Goal: Information Seeking & Learning: Learn about a topic

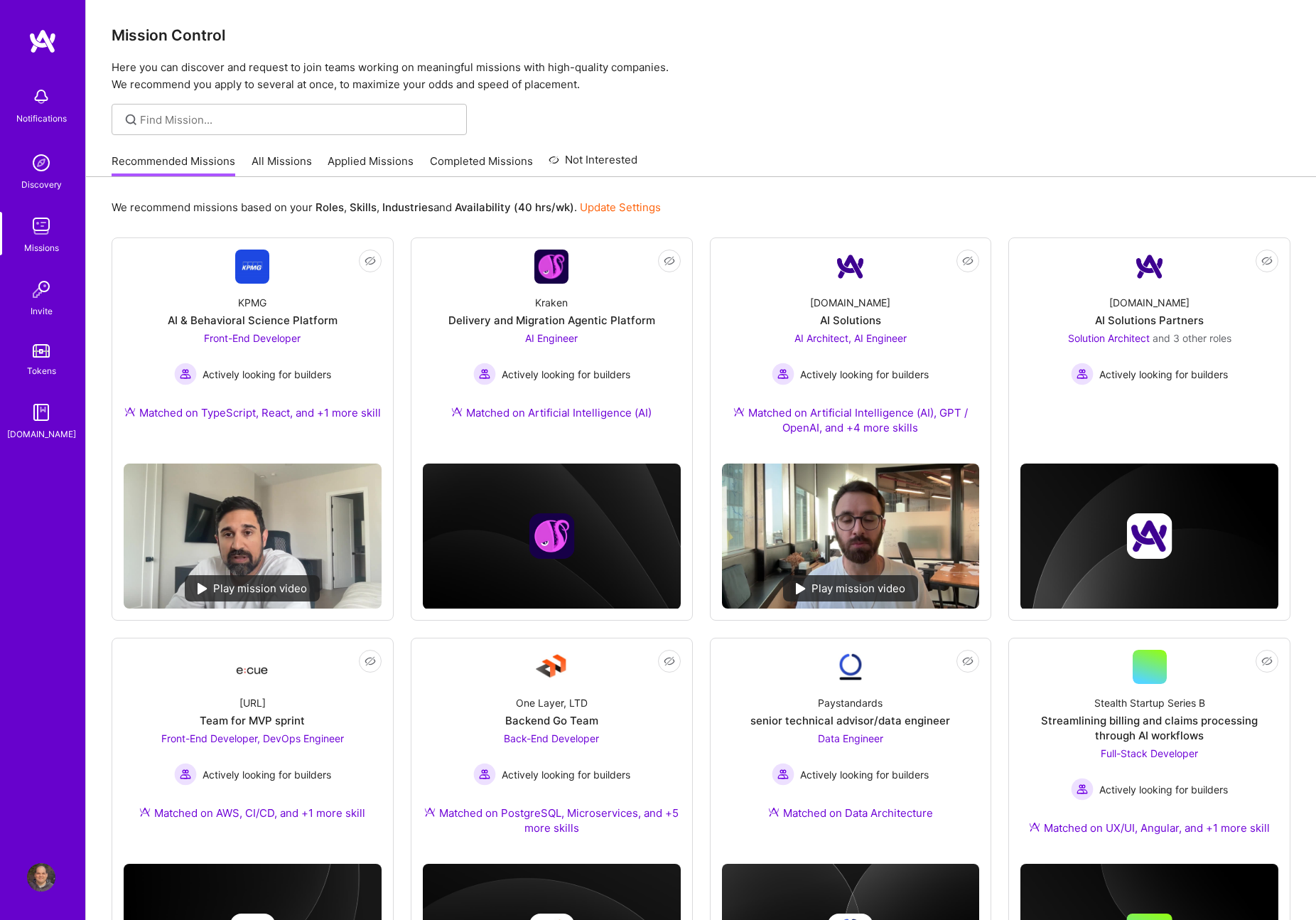
scroll to position [3, 0]
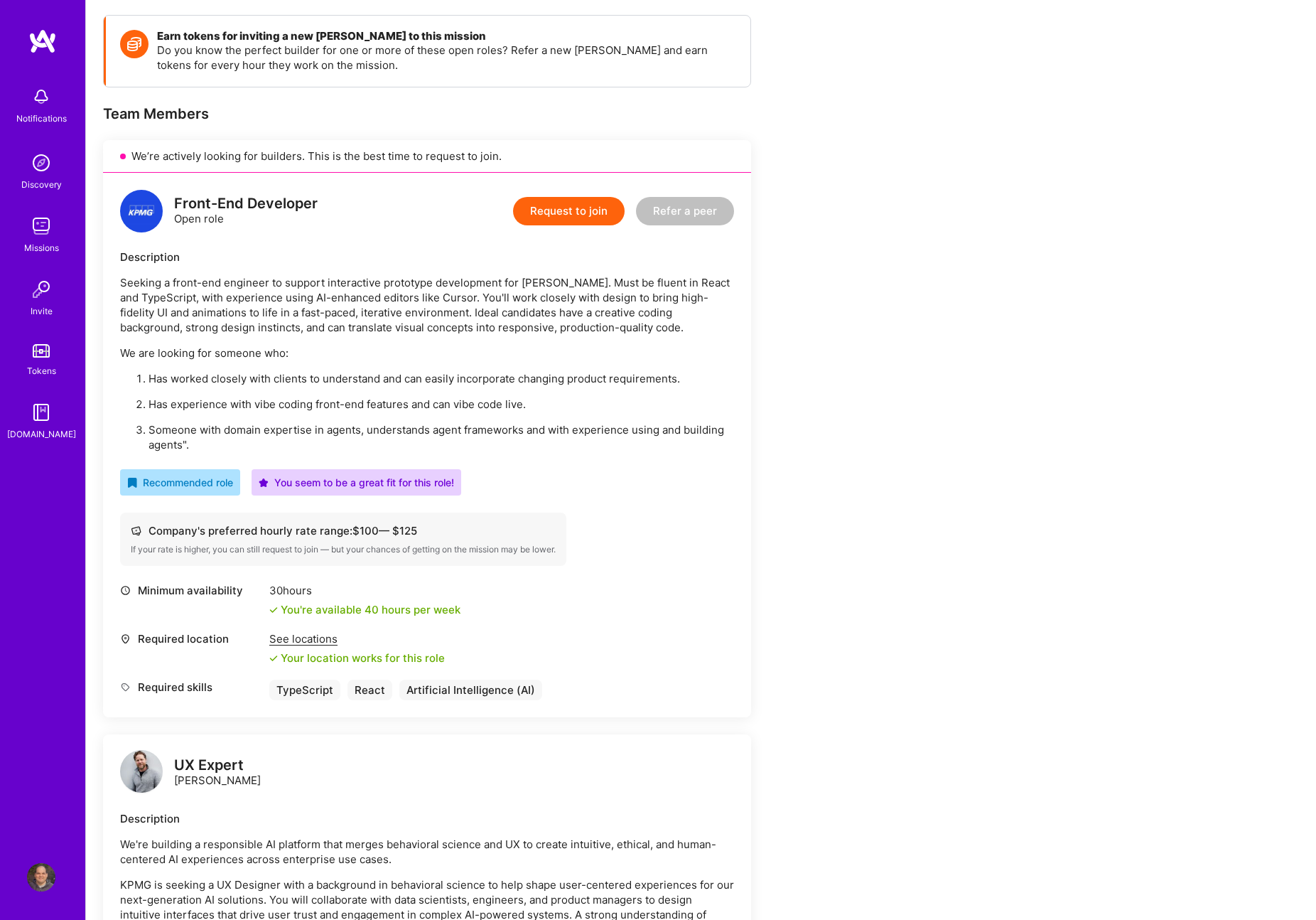
scroll to position [206, 0]
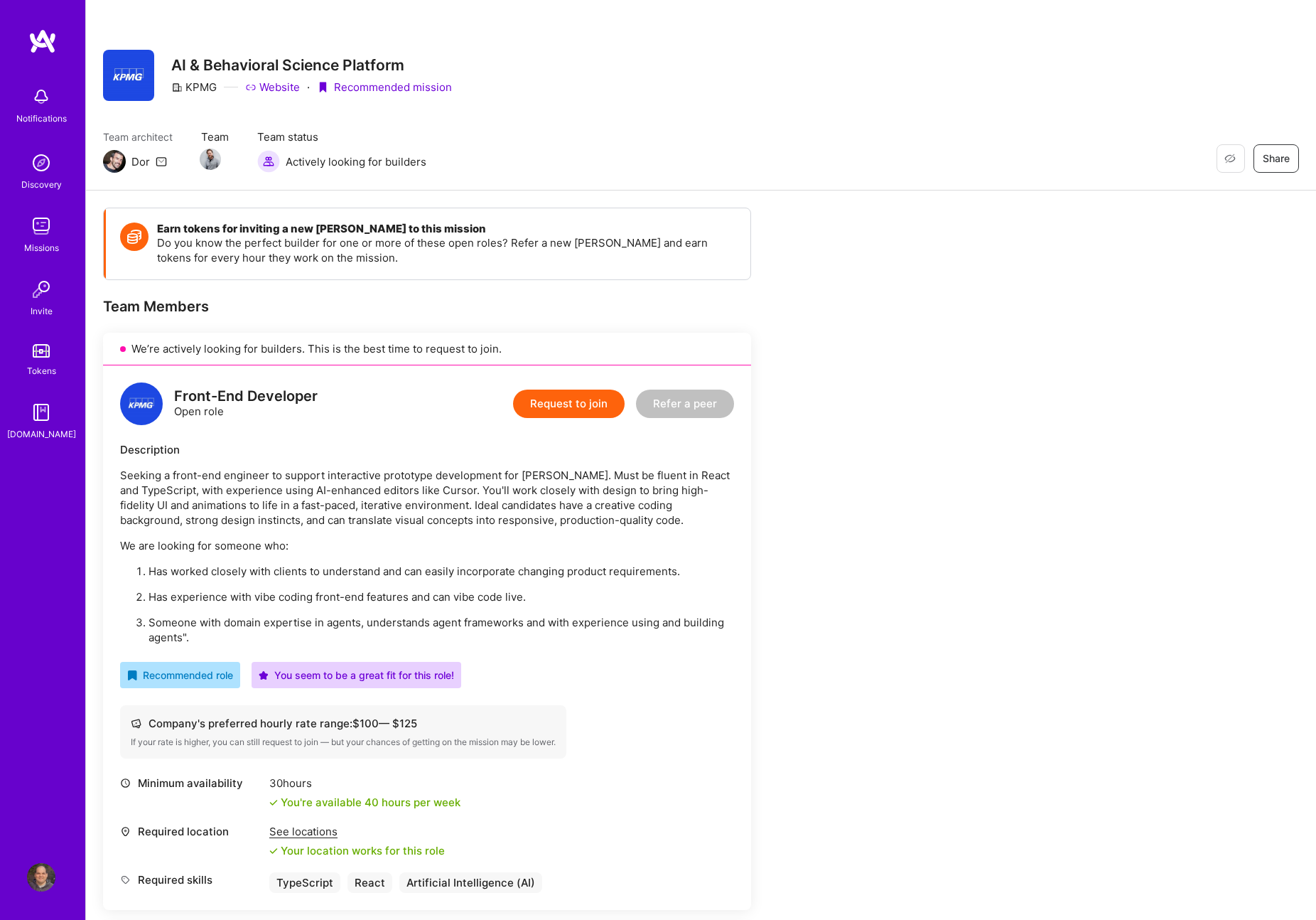
scroll to position [206, 0]
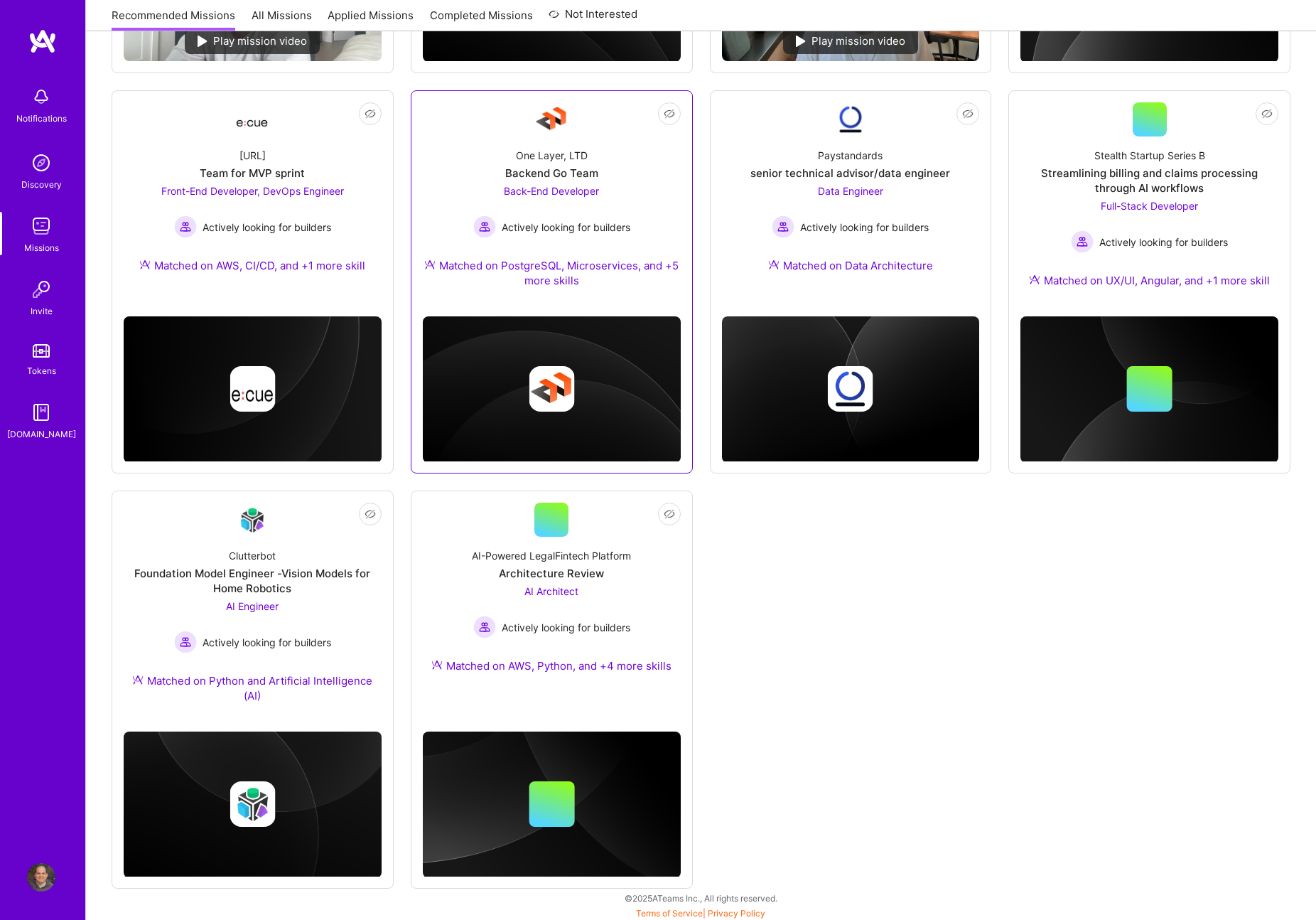
scroll to position [552, 0]
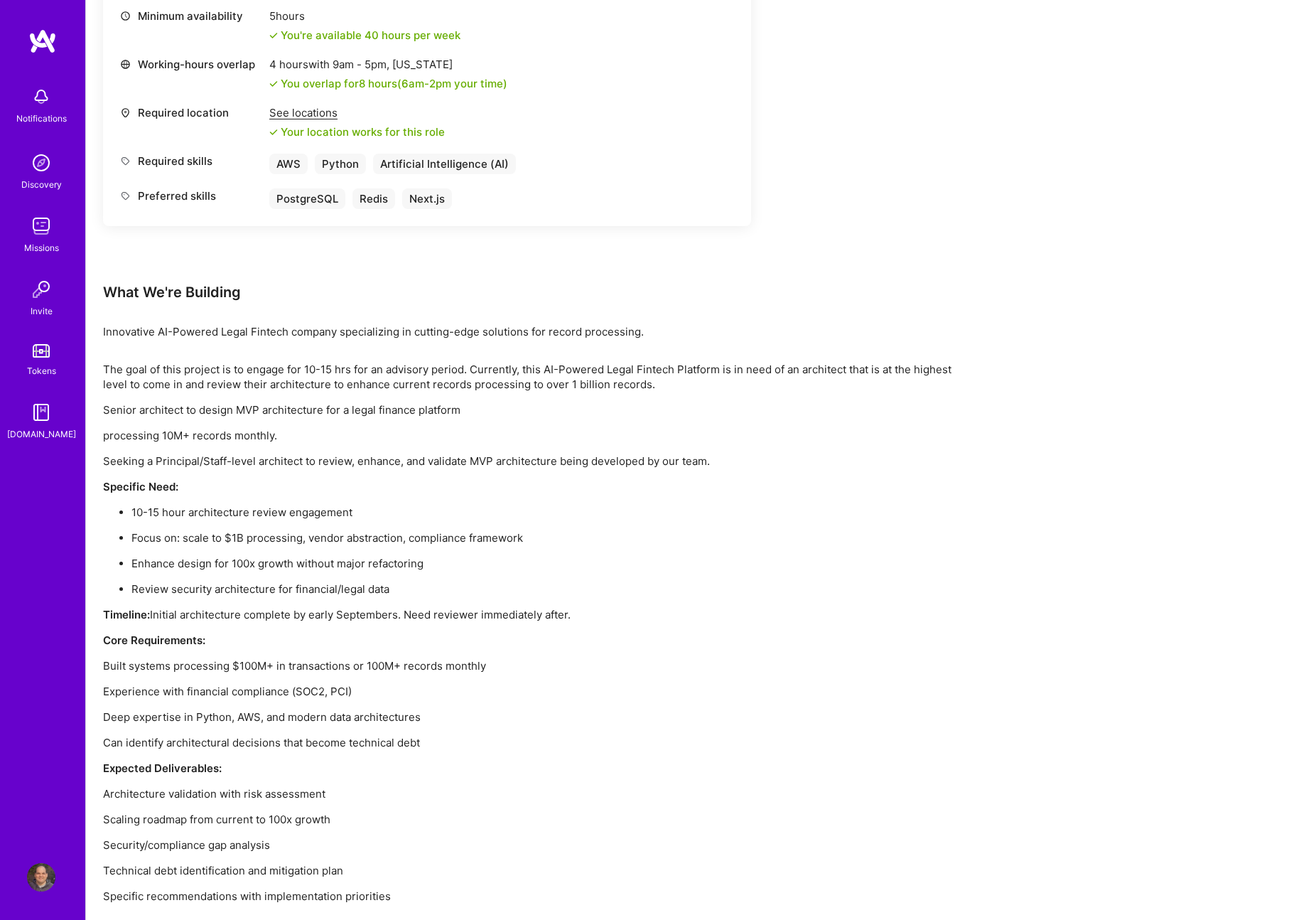
scroll to position [679, 0]
